Goal: Transaction & Acquisition: Subscribe to service/newsletter

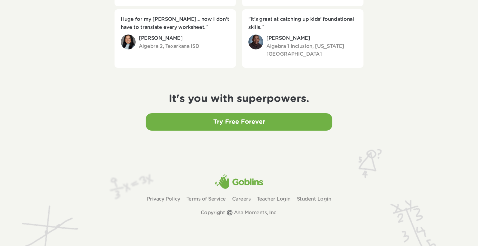
scroll to position [994, 0]
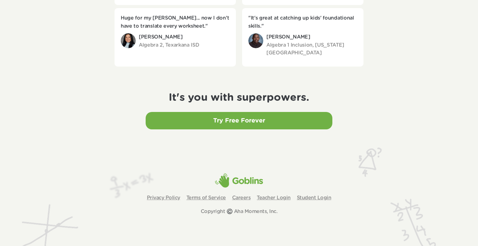
click at [263, 125] on link "Try Free Forever" at bounding box center [239, 120] width 187 height 17
click at [248, 125] on link "Try Free Forever" at bounding box center [239, 120] width 187 height 17
